Goal: Navigation & Orientation: Find specific page/section

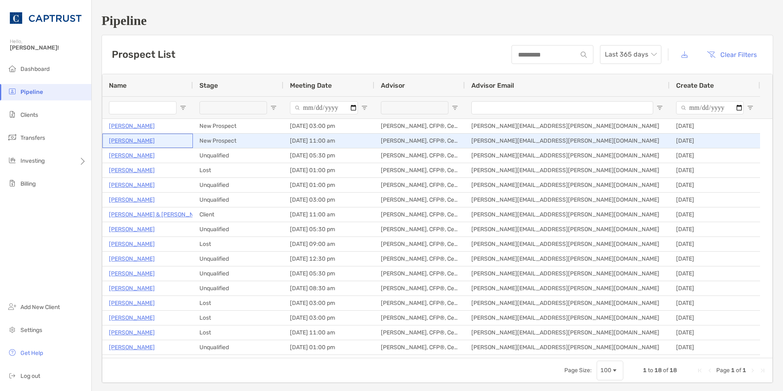
click at [122, 138] on p "[PERSON_NAME]" at bounding box center [132, 141] width 46 height 10
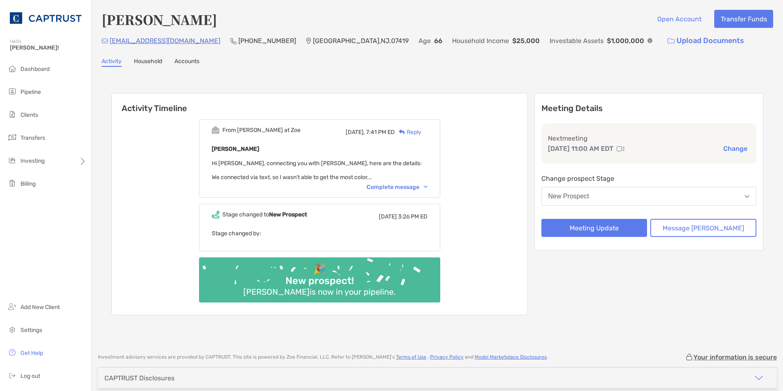
click at [397, 183] on div "Complete message" at bounding box center [396, 186] width 61 height 7
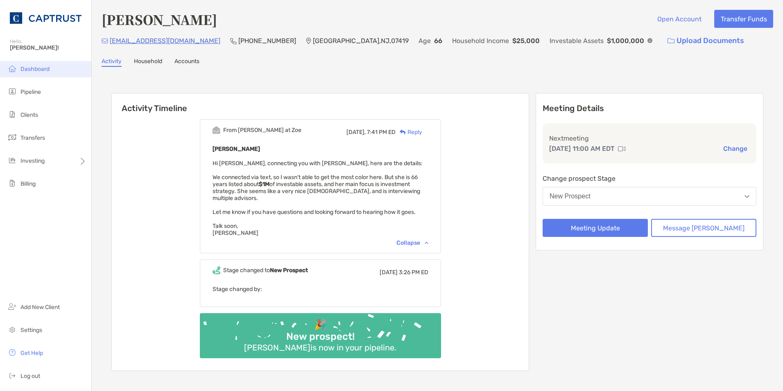
click at [34, 66] on span "Dashboard" at bounding box center [34, 69] width 29 height 7
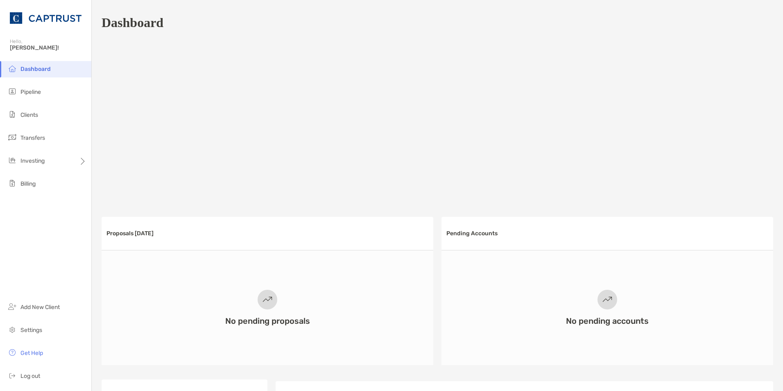
click at [32, 68] on span "Dashboard" at bounding box center [35, 69] width 30 height 7
click at [29, 88] on li "Pipeline" at bounding box center [45, 92] width 91 height 16
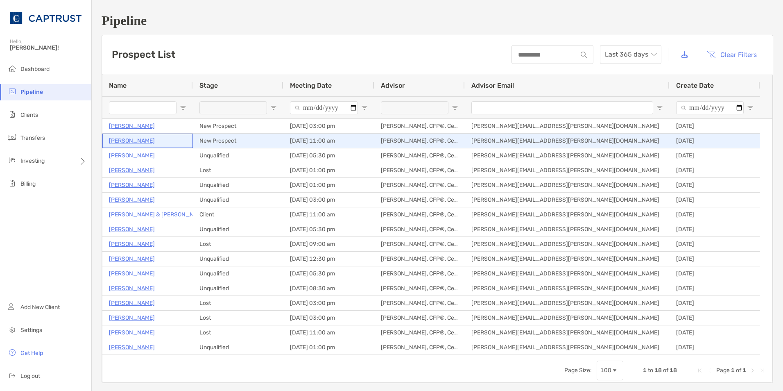
click at [121, 138] on p "[PERSON_NAME]" at bounding box center [132, 141] width 46 height 10
